Goal: Navigation & Orientation: Find specific page/section

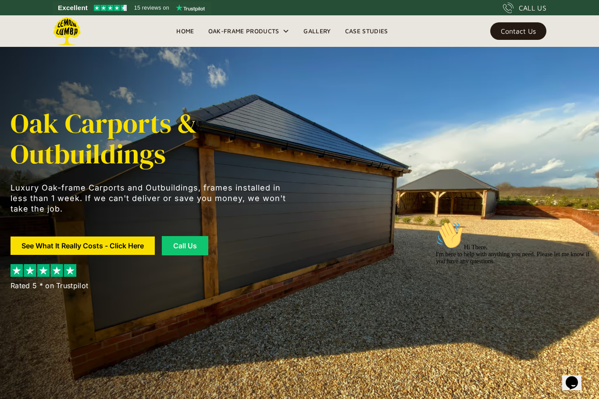
click at [329, 35] on link "Gallery" at bounding box center [316, 31] width 41 height 13
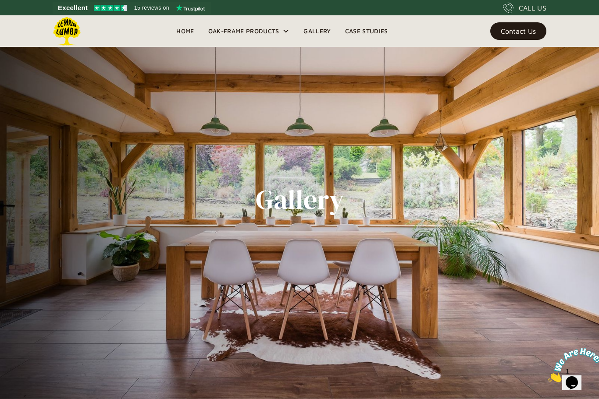
click at [246, 29] on div "Oak-Frame Products" at bounding box center [243, 31] width 71 height 11
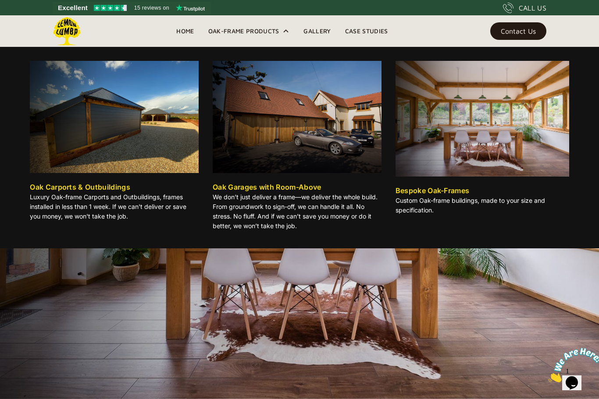
click at [185, 29] on link "Home" at bounding box center [185, 31] width 32 height 13
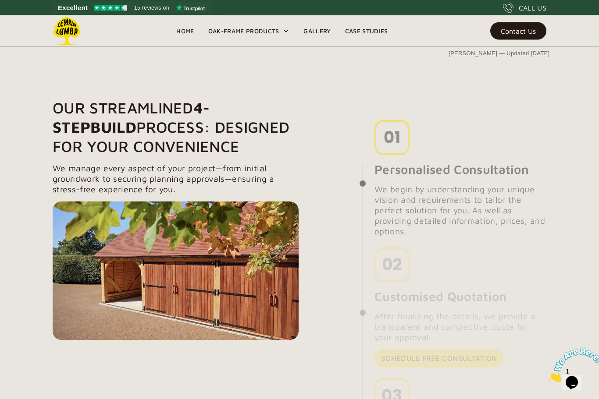
scroll to position [638, 0]
